Goal: Task Accomplishment & Management: Use online tool/utility

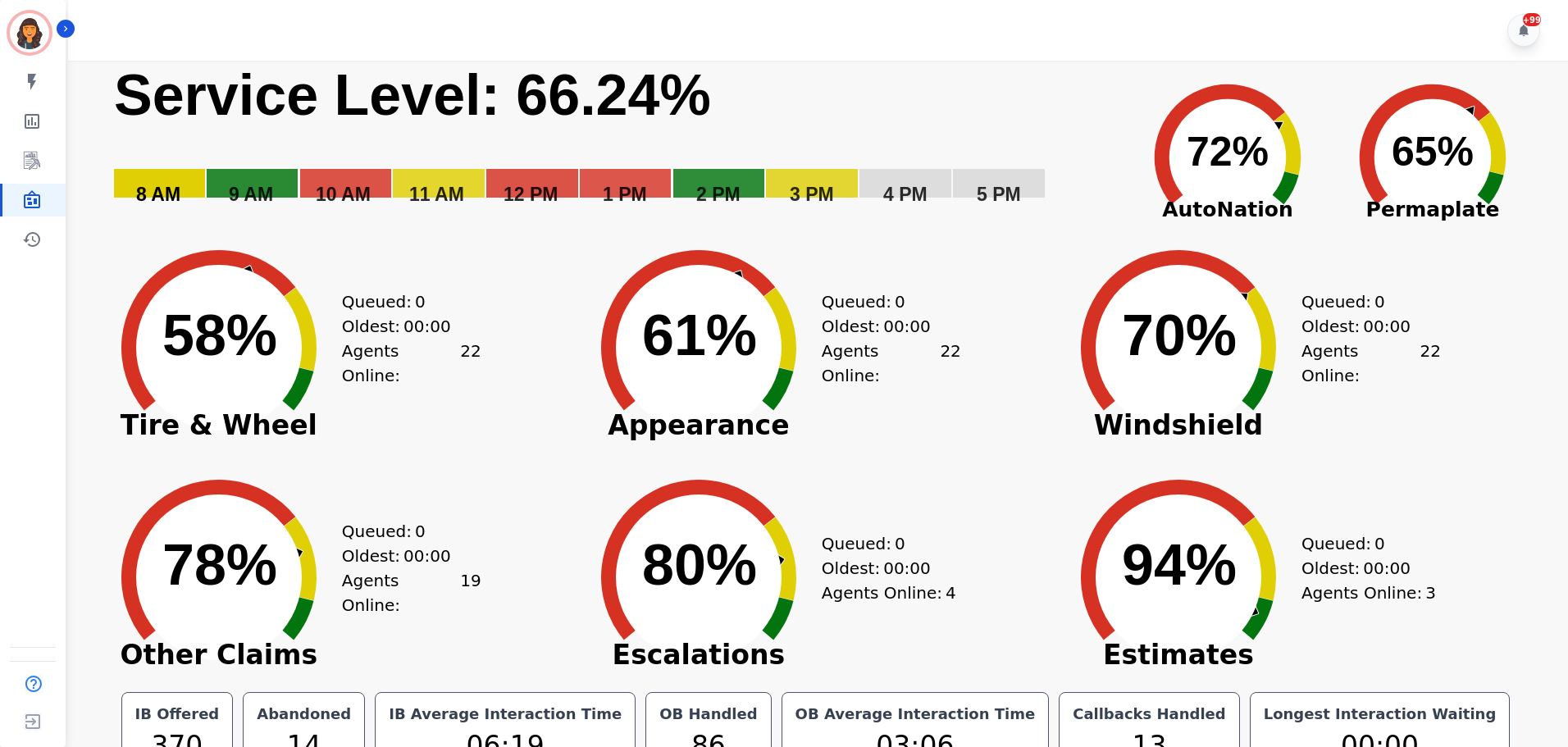
scroll to position [37, 0]
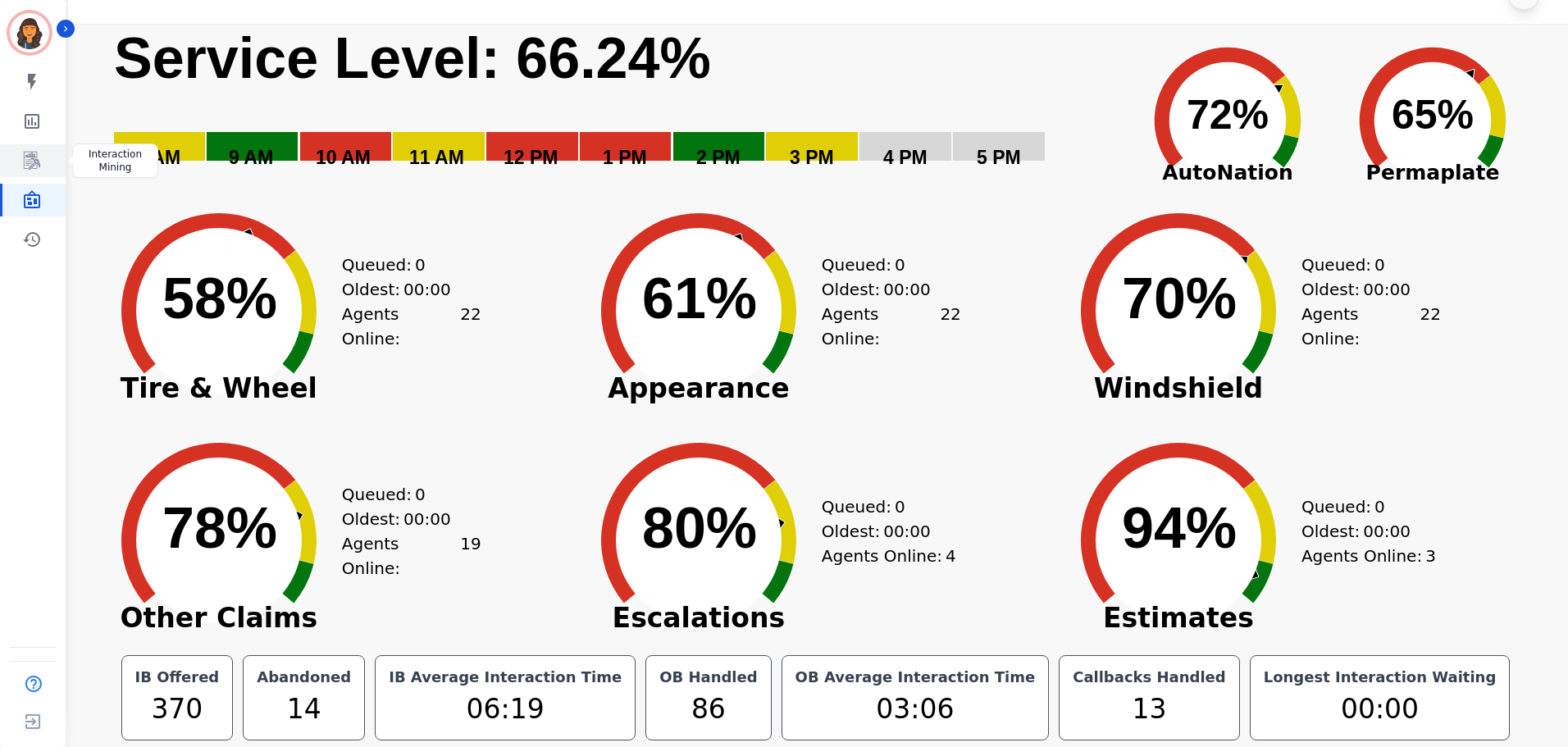
click at [33, 157] on icon "Sidebar" at bounding box center [31, 160] width 19 height 19
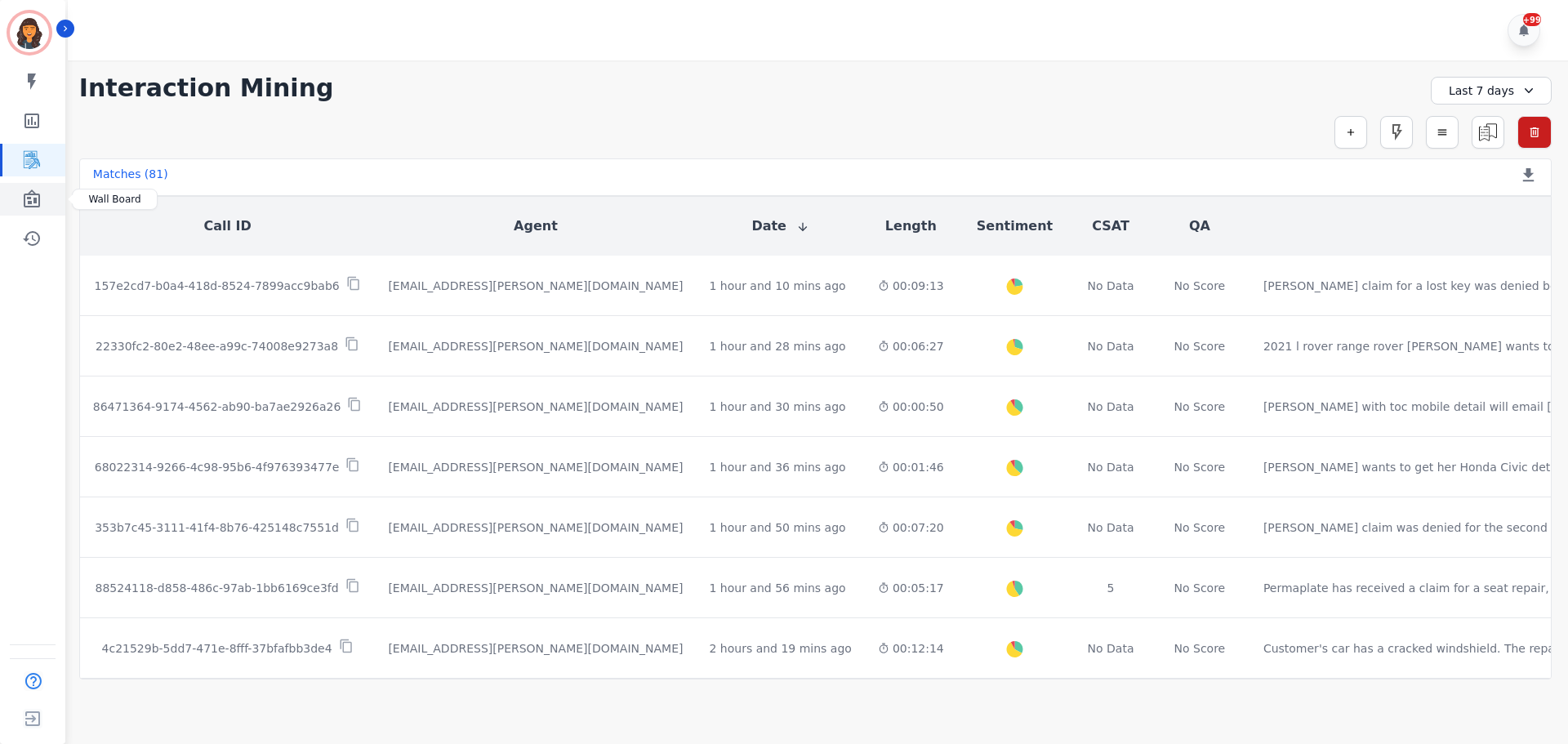
click at [37, 199] on icon "Sidebar" at bounding box center [32, 199] width 17 height 18
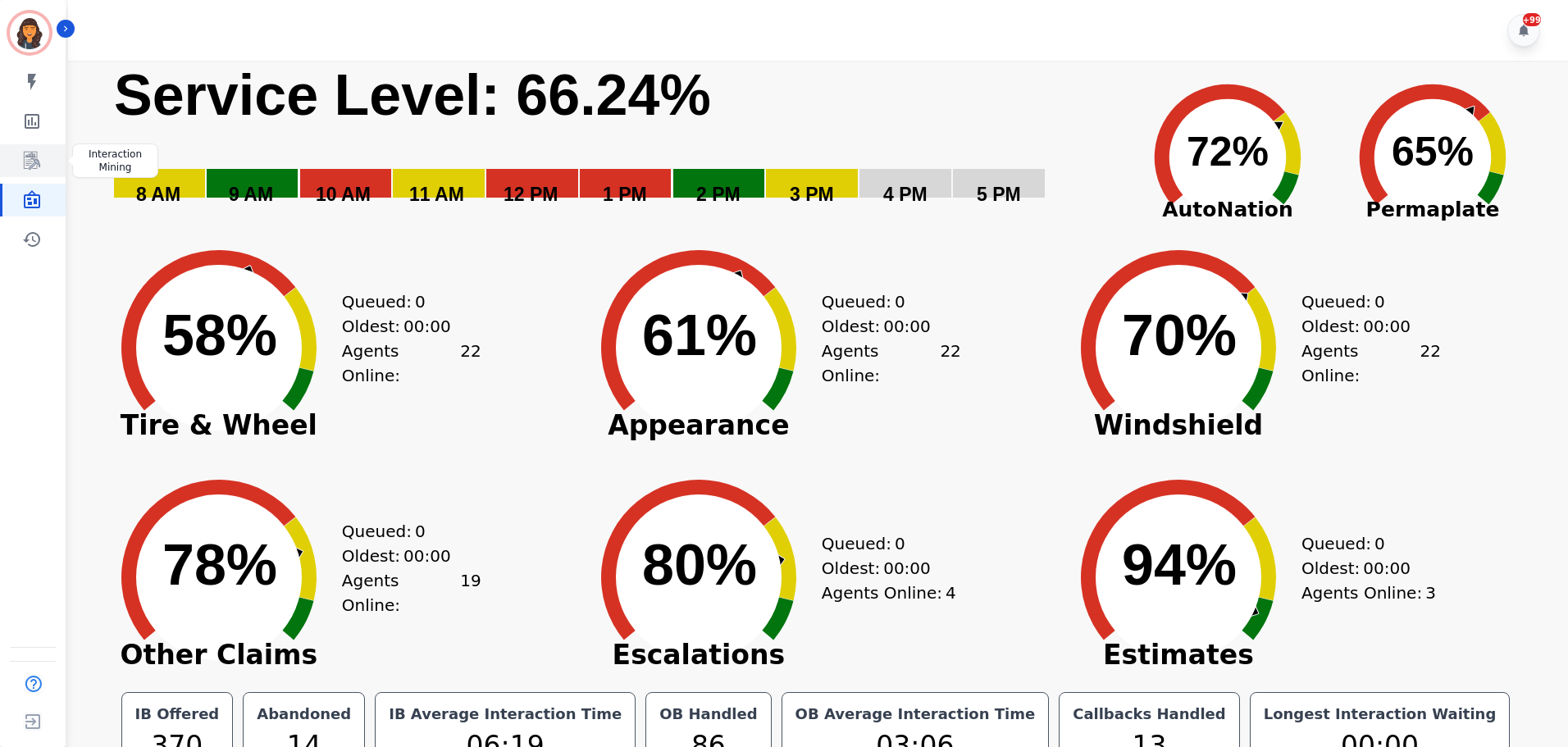
click at [38, 170] on icon "Sidebar" at bounding box center [31, 160] width 19 height 19
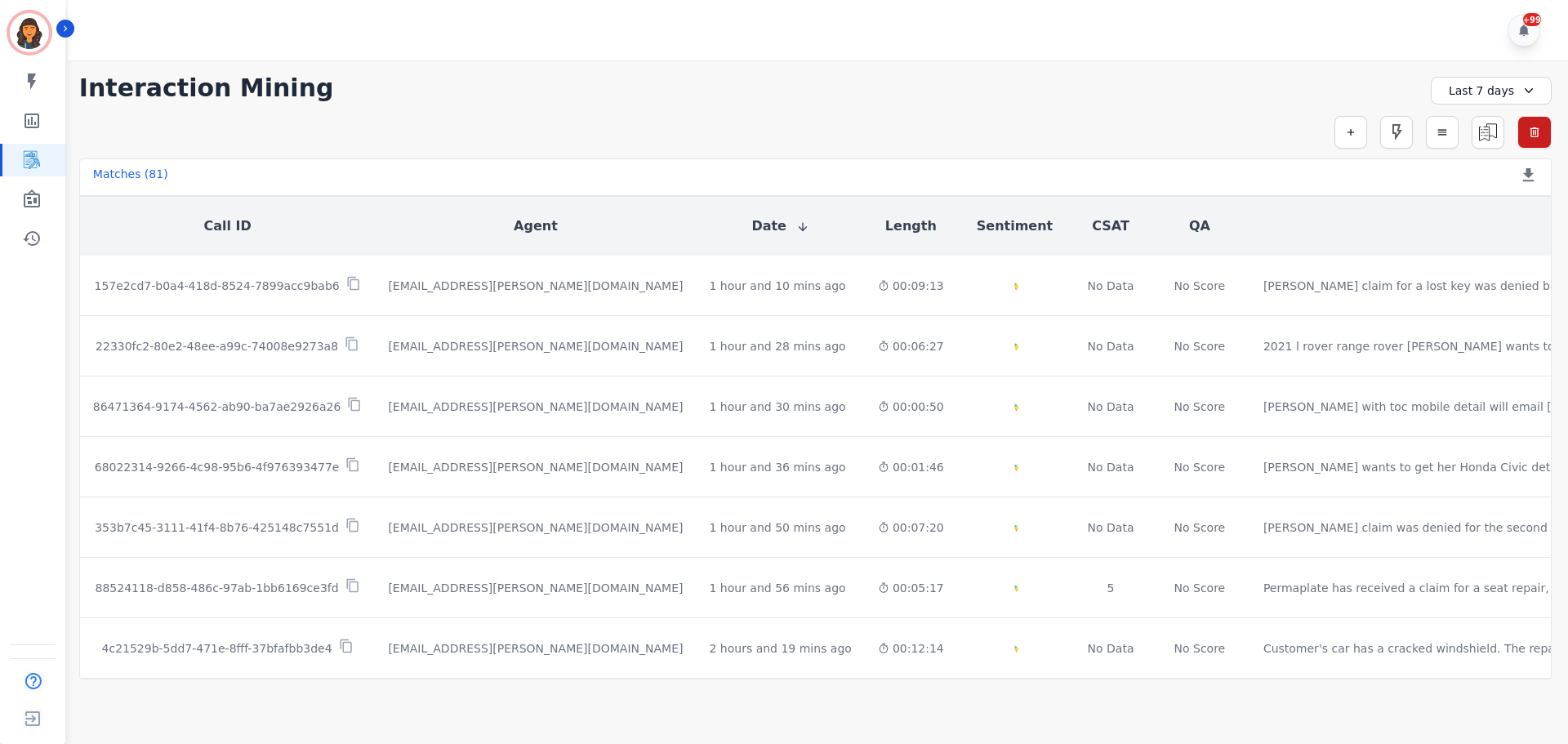
click at [1479, 97] on div "Last 7 days" at bounding box center [1490, 90] width 121 height 28
click at [1476, 140] on li "[DATE]" at bounding box center [1501, 148] width 82 height 17
